Goal: Find specific page/section

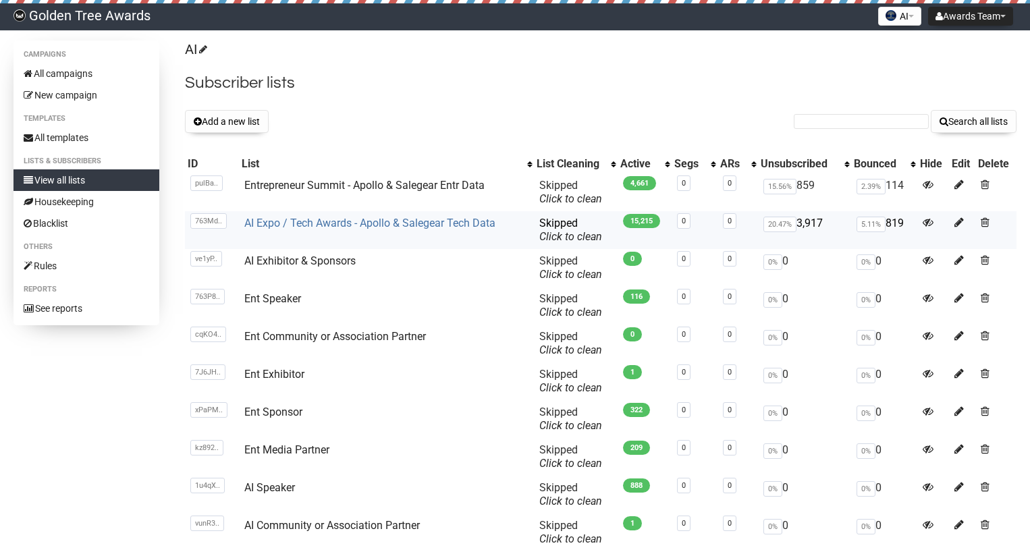
click at [314, 220] on link "AI Expo / Tech Awards - Apollo & Salegear Tech Data" at bounding box center [369, 223] width 251 height 13
click at [389, 226] on link "AI Expo / Tech Awards - Apollo & Salegear Tech Data" at bounding box center [369, 223] width 251 height 13
drag, startPoint x: 241, startPoint y: 225, endPoint x: 494, endPoint y: 225, distance: 253.1
click at [494, 225] on td "AI Expo / Tech Awards - Apollo & Salegear Tech Data" at bounding box center [386, 230] width 295 height 38
copy link "AI Expo / Tech Awards - Apollo & Salegear Tech Data"
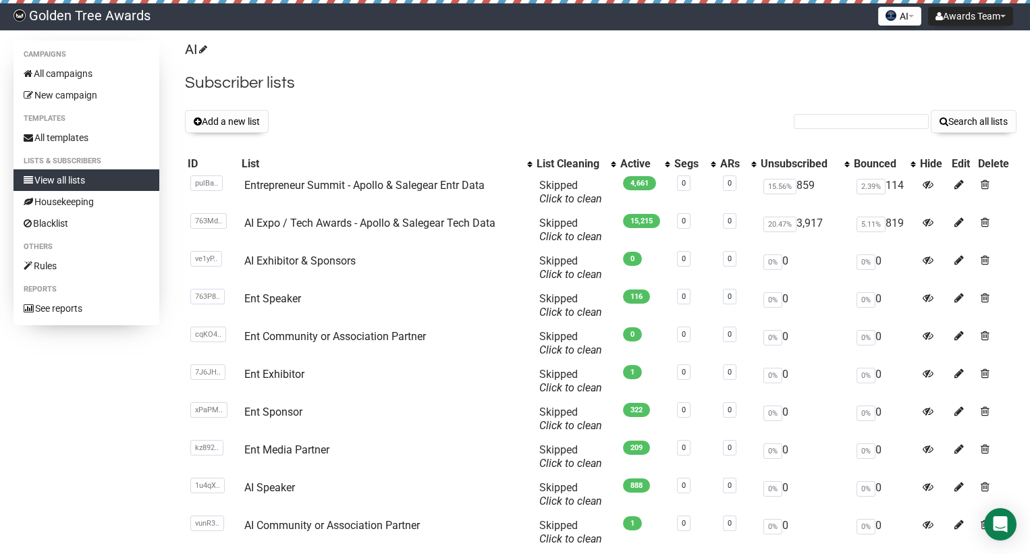
click at [423, 59] on div "AI Subscriber lists Add a new list Search all lists List name Single Opt-In Dou…" at bounding box center [601, 322] width 832 height 565
